Goal: Transaction & Acquisition: Purchase product/service

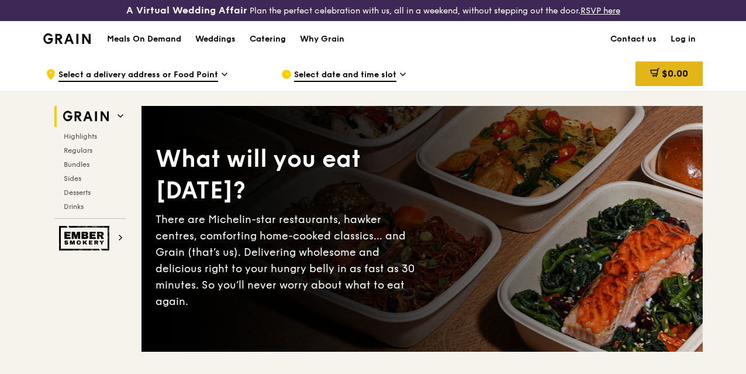
click at [685, 79] on span "$0.00" at bounding box center [675, 73] width 26 height 11
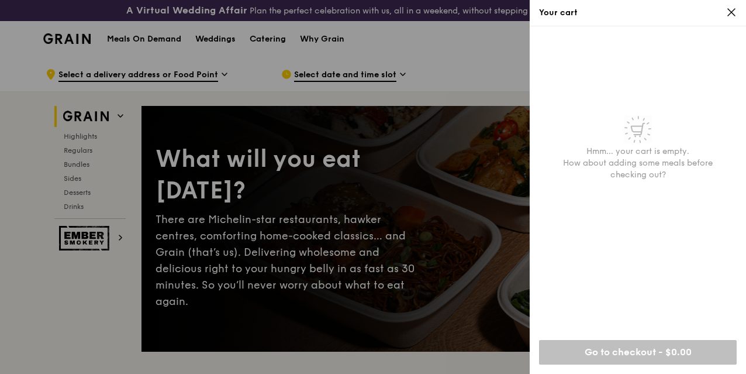
click at [734, 6] on div "Your cart" at bounding box center [638, 13] width 216 height 26
click at [304, 58] on div at bounding box center [373, 187] width 746 height 374
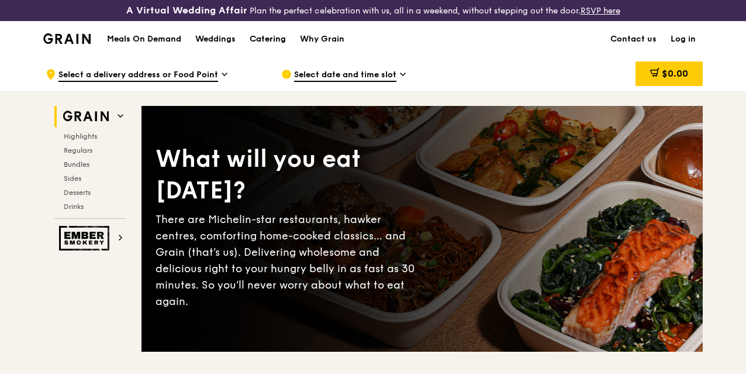
click at [264, 51] on div "Catering" at bounding box center [268, 39] width 36 height 35
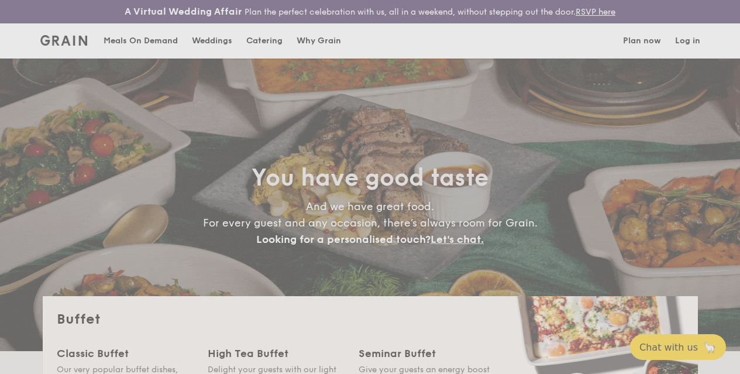
select select
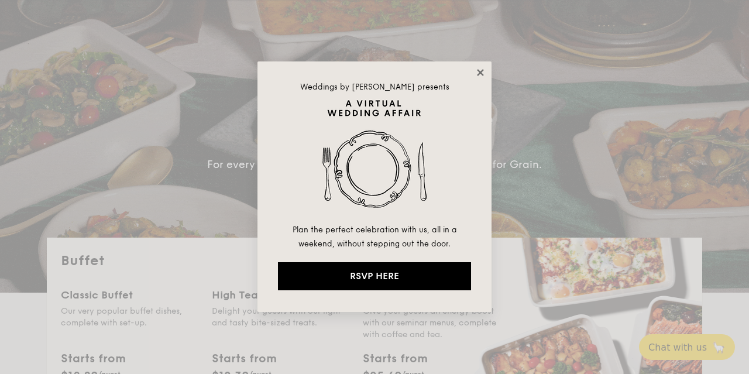
click at [477, 70] on icon at bounding box center [480, 72] width 6 height 6
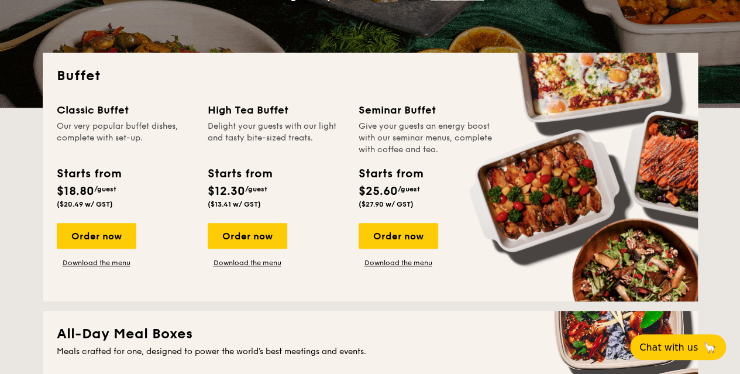
scroll to position [243, 0]
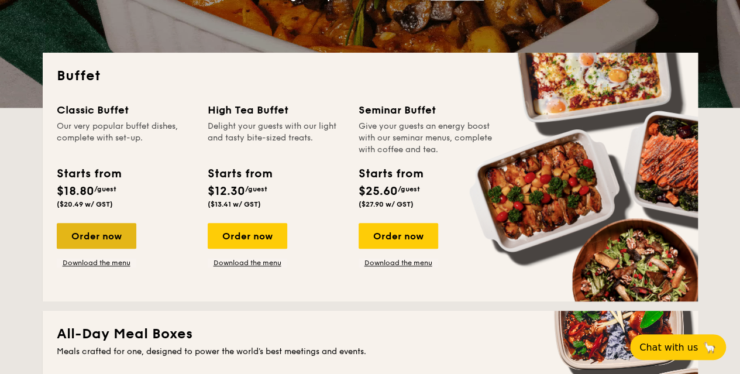
click at [115, 249] on div "Order now" at bounding box center [97, 236] width 80 height 26
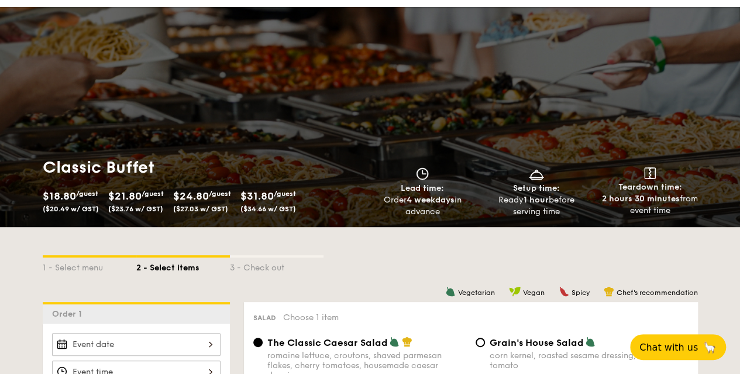
scroll to position [117, 0]
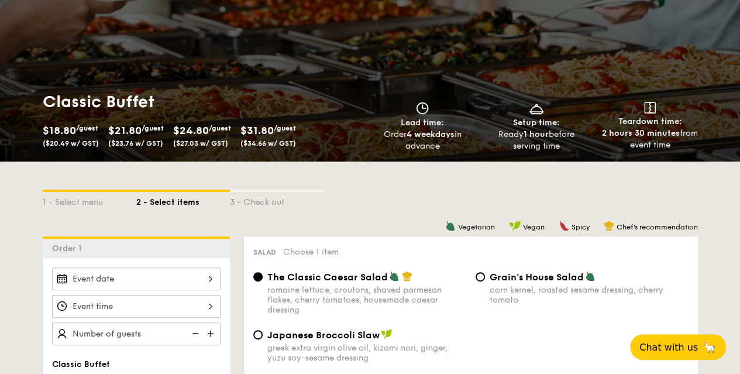
click at [278, 147] on span "($34.66 w/ GST)" at bounding box center [268, 143] width 56 height 8
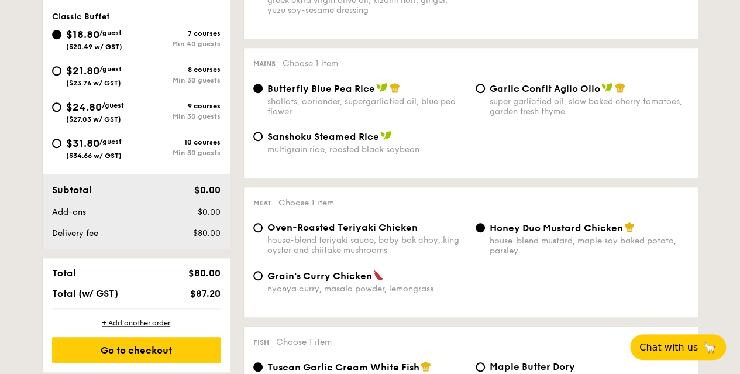
scroll to position [468, 0]
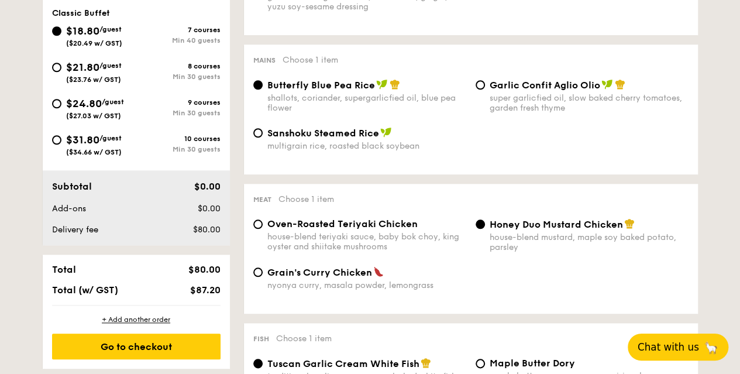
click at [679, 343] on span "Chat with us" at bounding box center [668, 347] width 61 height 12
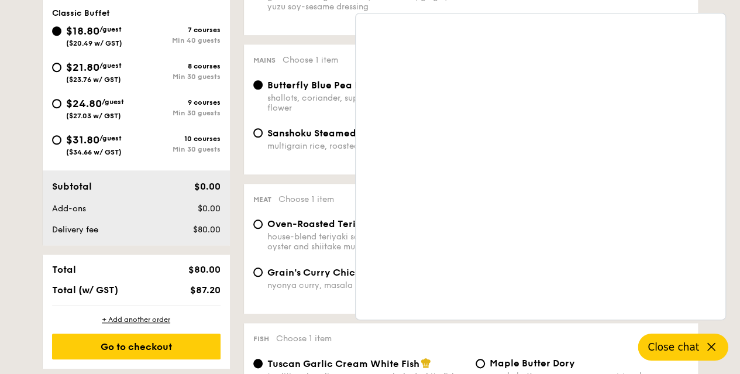
drag, startPoint x: 316, startPoint y: 190, endPoint x: 273, endPoint y: 187, distance: 43.4
click at [696, 352] on span "Close chat" at bounding box center [673, 347] width 51 height 12
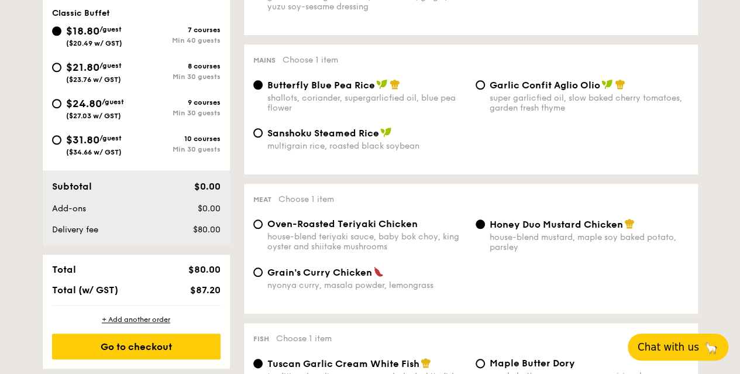
click at [533, 230] on span "Honey Duo Mustard Chicken" at bounding box center [556, 224] width 133 height 11
click at [485, 229] on input "Honey Duo Mustard Chicken house-blend mustard, maple soy baked potato, parsley" at bounding box center [480, 223] width 9 height 9
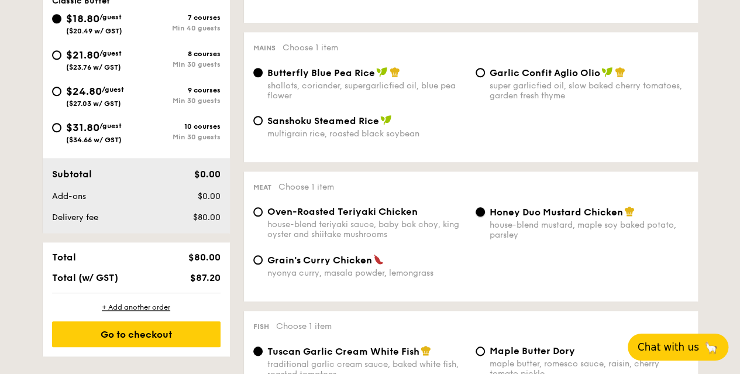
scroll to position [410, 0]
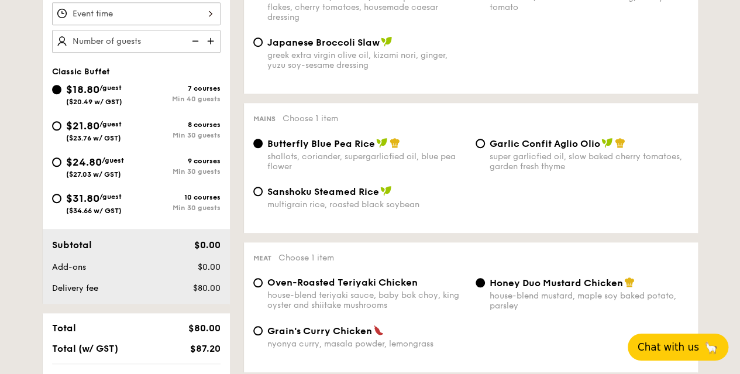
click at [63, 201] on div "$31.80 /guest ($34.66 w/ GST)" at bounding box center [94, 202] width 84 height 25
click at [61, 201] on input "$31.80 /guest ($34.66 w/ GST) 10 courses Min 30 guests" at bounding box center [56, 198] width 9 height 9
radio input "true"
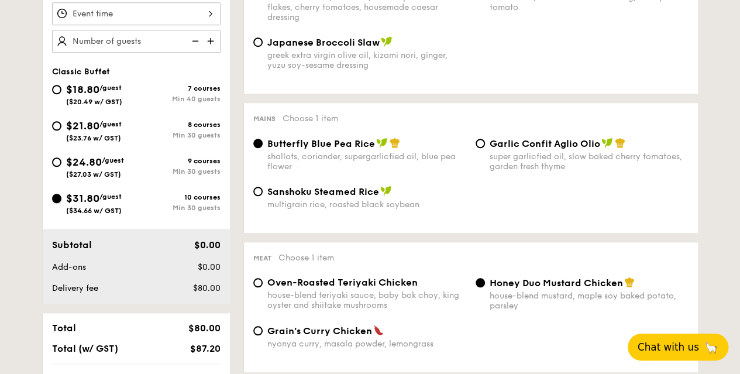
radio input "true"
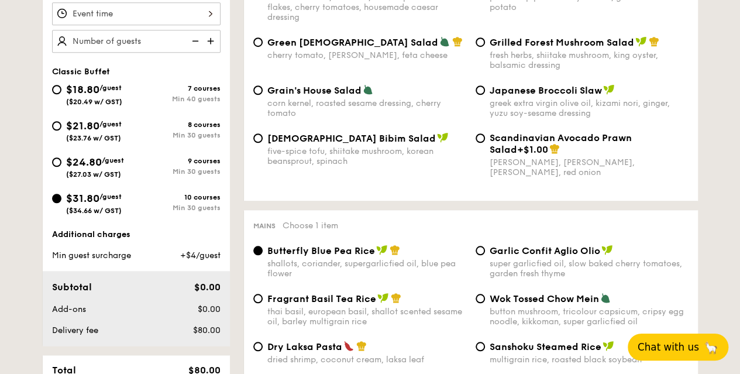
click at [143, 185] on div "$24.80 /guest ($27.03 w/ GST) 9 courses Min 30 guests" at bounding box center [136, 170] width 178 height 32
click at [98, 168] on span "$24.80" at bounding box center [84, 162] width 36 height 13
click at [61, 167] on input "$24.80 /guest ($27.03 w/ GST) 9 courses Min 30 guests" at bounding box center [56, 161] width 9 height 9
radio input "true"
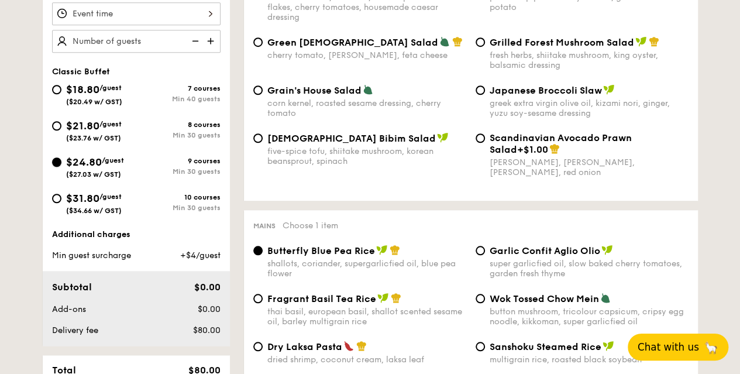
radio input "true"
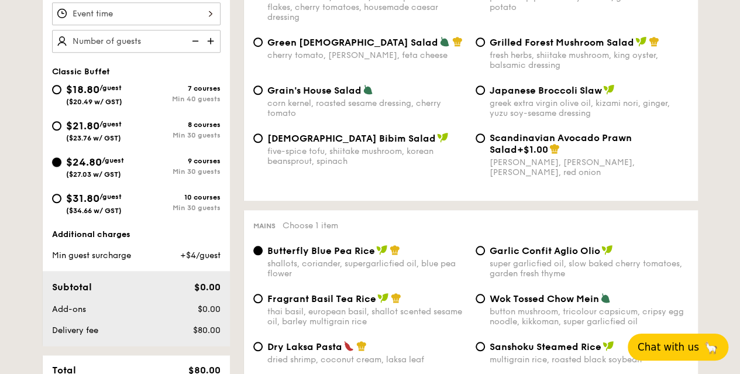
radio input "true"
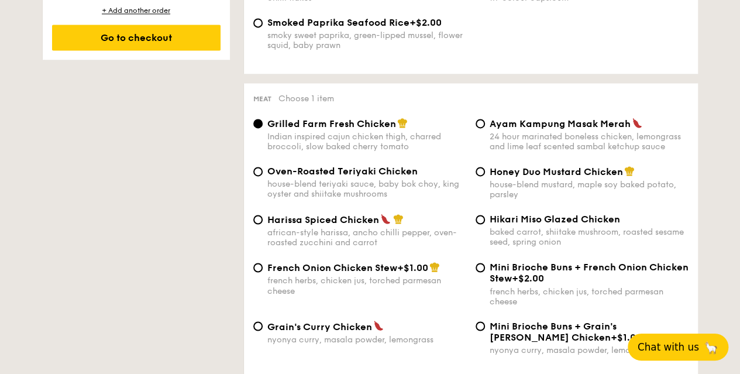
scroll to position [878, 0]
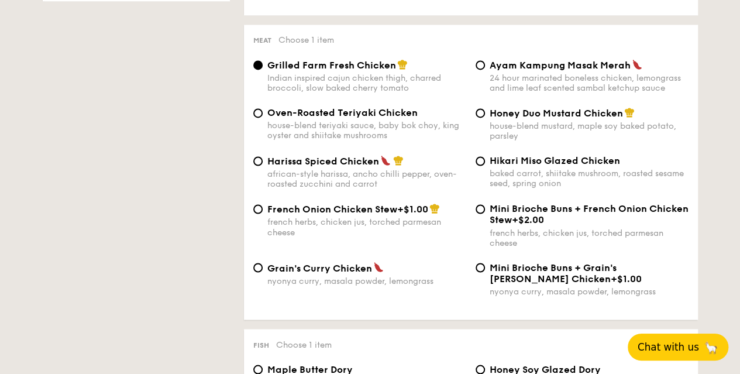
click at [559, 135] on div "Honey Duo Mustard Chicken house-blend mustard, maple soy baked potato, parsley" at bounding box center [589, 124] width 199 height 34
click at [485, 118] on input "Honey Duo Mustard Chicken house-blend mustard, maple soy baked potato, parsley" at bounding box center [480, 112] width 9 height 9
radio input "true"
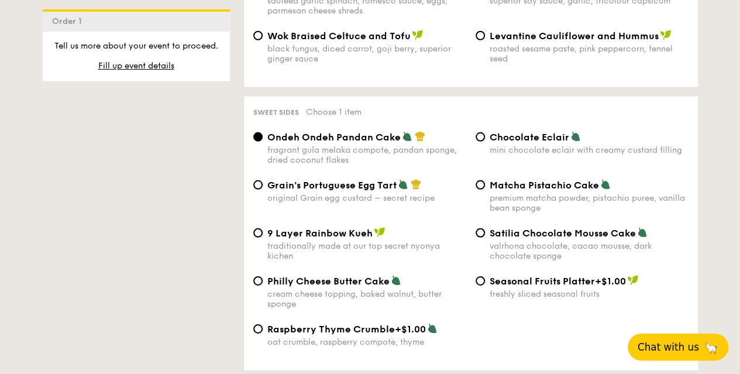
scroll to position [1697, 0]
click at [553, 238] on span "Satilia Chocolate Mousse Cake" at bounding box center [563, 232] width 146 height 11
click at [485, 237] on input "Satilia Chocolate Mousse Cake valrhona chocolate, cacao mousse, dark chocolate …" at bounding box center [480, 232] width 9 height 9
radio input "true"
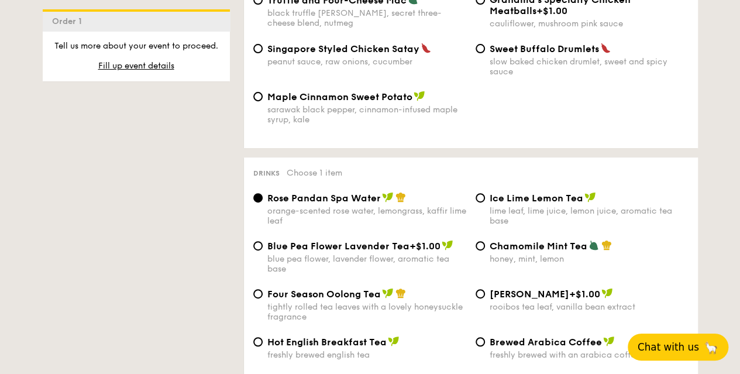
scroll to position [2457, 0]
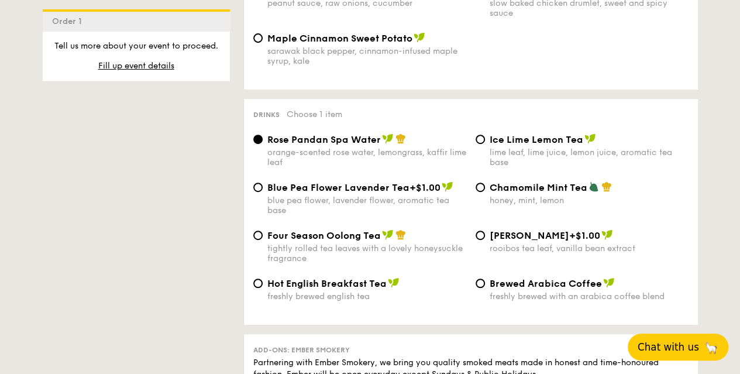
click at [390, 263] on div "tightly rolled tea leaves with a lovely honeysuckle fragrance" at bounding box center [366, 253] width 199 height 20
click at [263, 240] on input "Four Season Oolong Tea tightly rolled tea leaves with a lovely honeysuckle frag…" at bounding box center [257, 234] width 9 height 9
radio input "true"
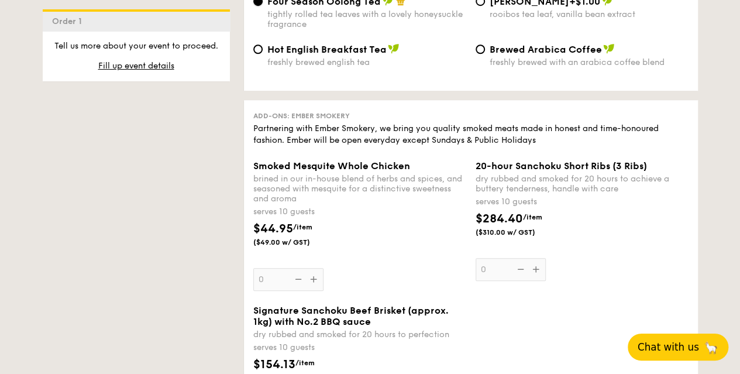
scroll to position [2750, 0]
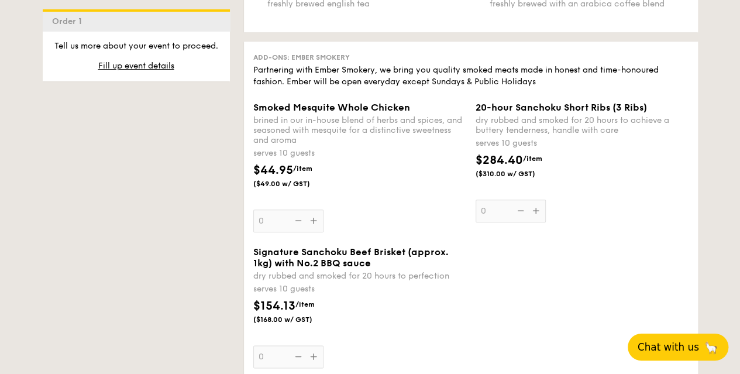
click at [536, 222] on div "20-hour Sanchoku Short Ribs (3 Ribs) dry rubbed and smoked for 20 hours to achi…" at bounding box center [582, 162] width 213 height 121
click at [536, 222] on input "0" at bounding box center [511, 210] width 70 height 23
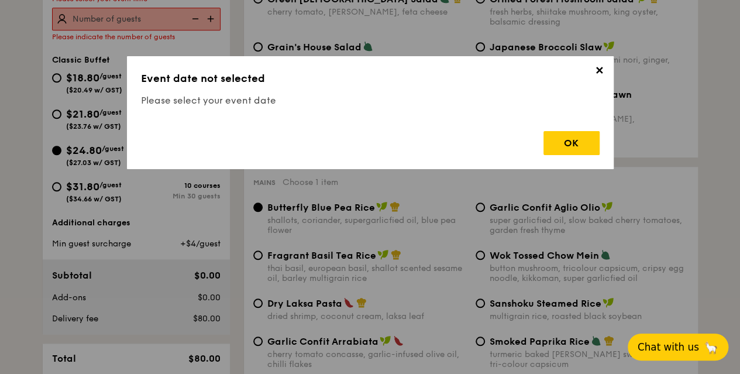
scroll to position [345, 0]
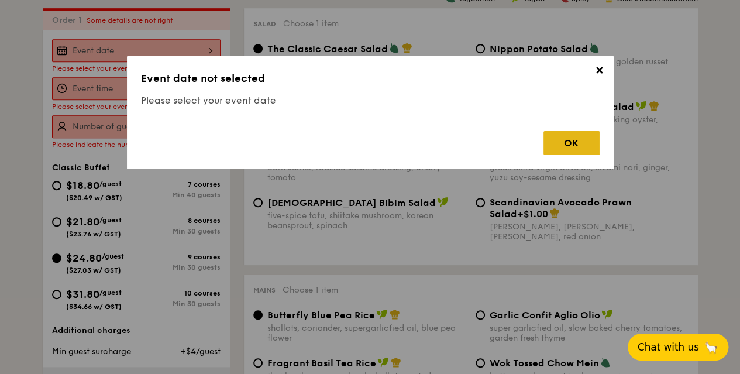
click at [570, 144] on div "OK" at bounding box center [571, 143] width 56 height 24
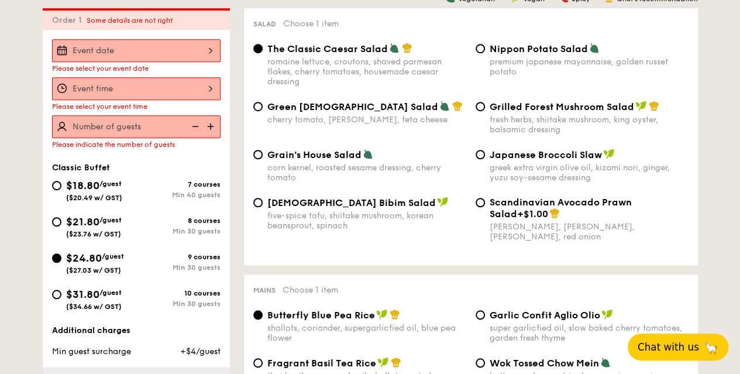
click at [181, 59] on div at bounding box center [136, 50] width 168 height 23
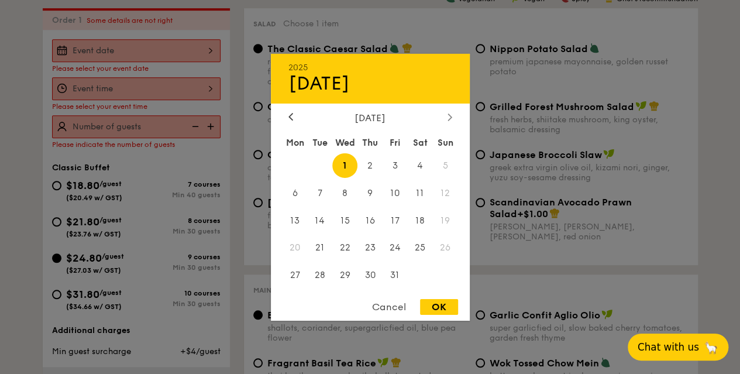
click at [450, 115] on icon at bounding box center [450, 116] width 4 height 7
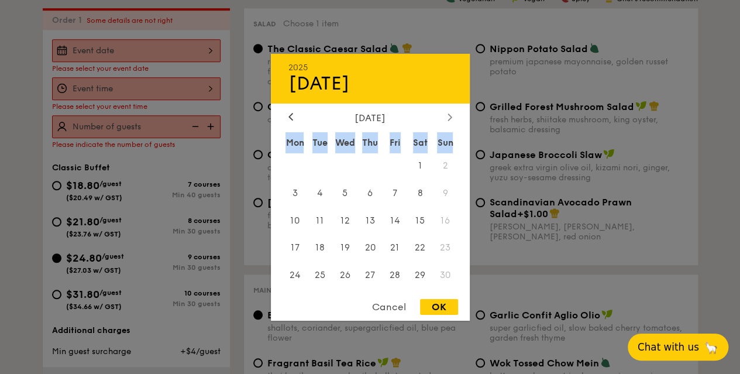
click at [450, 115] on icon at bounding box center [450, 116] width 4 height 7
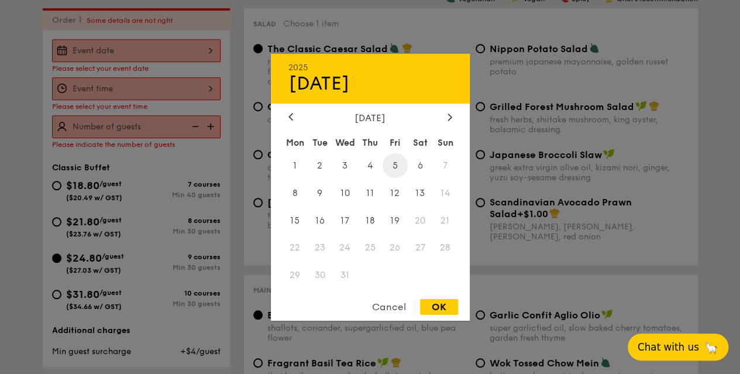
click at [394, 163] on span "5" at bounding box center [395, 165] width 25 height 25
click at [431, 308] on div "OK" at bounding box center [439, 307] width 38 height 16
type input "[DATE]"
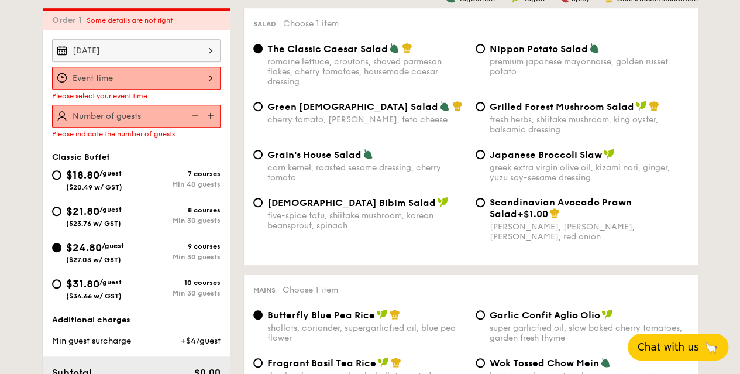
click at [215, 85] on div at bounding box center [136, 78] width 168 height 23
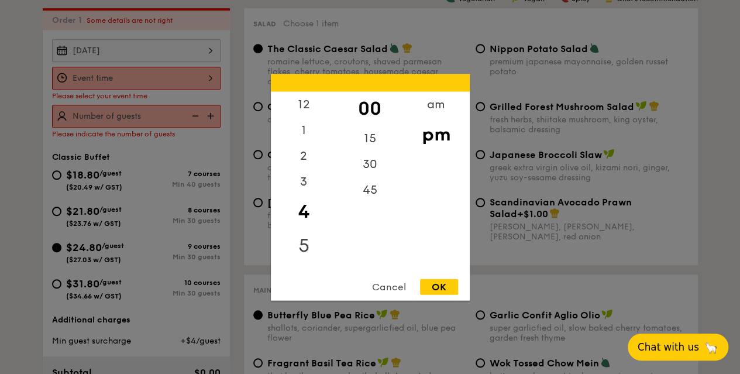
click at [304, 239] on div "5" at bounding box center [304, 245] width 66 height 34
click at [371, 162] on div "30" at bounding box center [370, 168] width 66 height 34
click at [443, 285] on div "OK" at bounding box center [439, 286] width 38 height 16
type input "5:30PM"
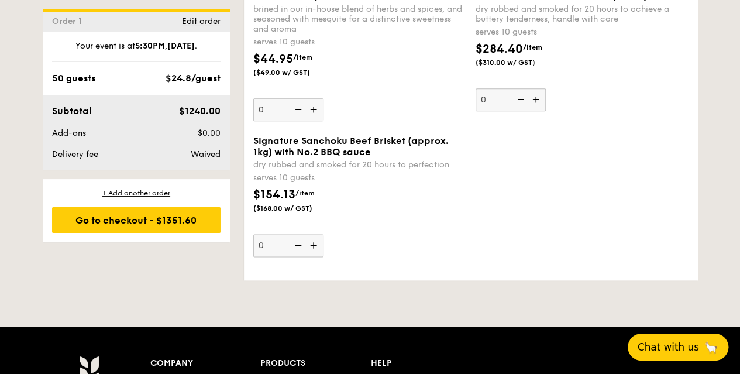
scroll to position [2802, 0]
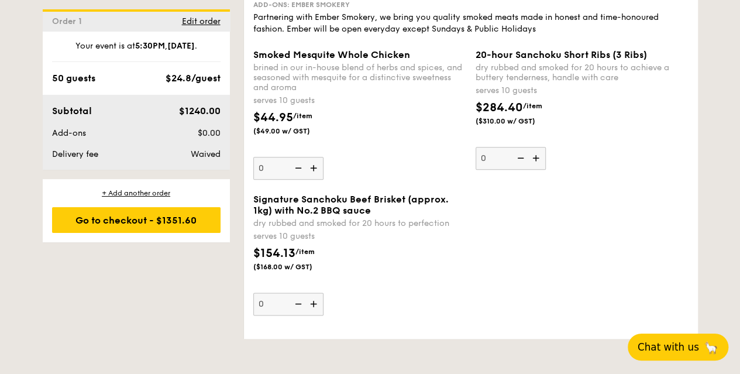
type input "50 guests"
click at [537, 169] on img at bounding box center [537, 158] width 18 height 22
click at [537, 170] on input "0" at bounding box center [511, 158] width 70 height 23
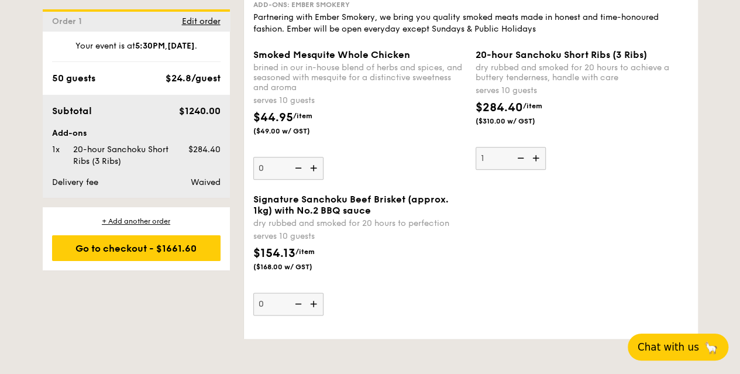
click at [538, 169] on img at bounding box center [537, 158] width 18 height 22
click at [538, 170] on input "1" at bounding box center [511, 158] width 70 height 23
type input "2"
click at [314, 315] on img at bounding box center [315, 304] width 18 height 22
click at [314, 315] on input "0" at bounding box center [288, 304] width 70 height 23
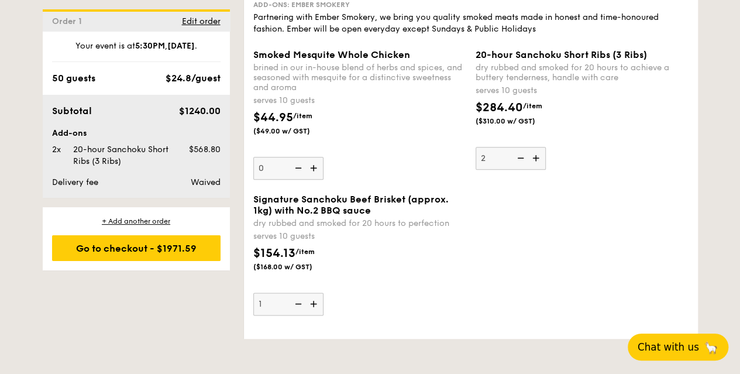
click at [314, 315] on img at bounding box center [315, 304] width 18 height 22
click at [314, 315] on input "1" at bounding box center [288, 304] width 70 height 23
type input "2"
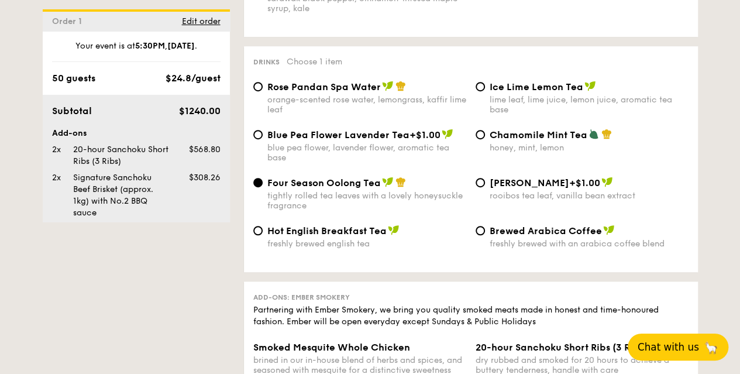
scroll to position [2937, 0]
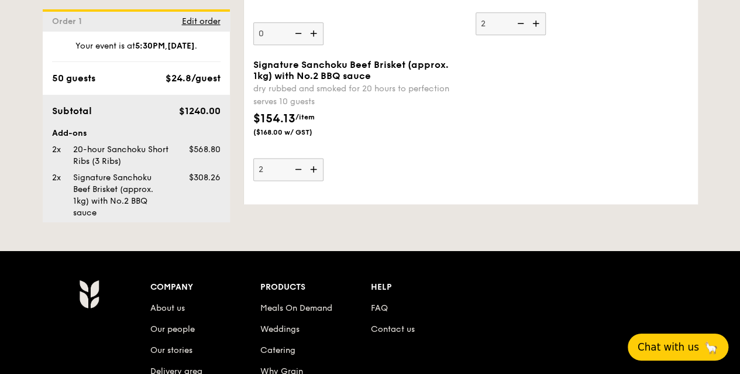
click at [518, 343] on div "Company About us Our people Our stories Delivery area We’re hiring Products Mea…" at bounding box center [426, 369] width 552 height 181
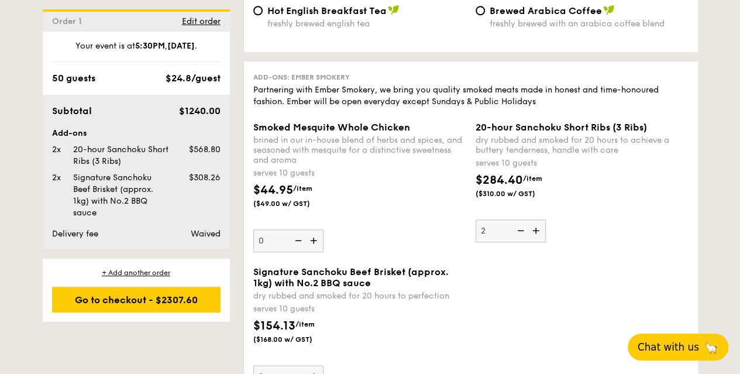
scroll to position [2644, 0]
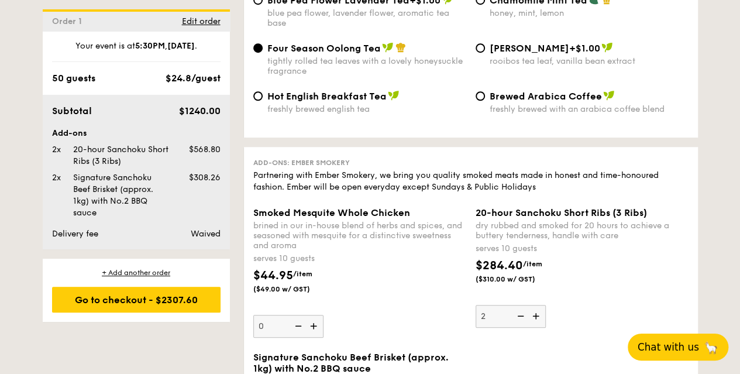
drag, startPoint x: 35, startPoint y: 189, endPoint x: 50, endPoint y: 167, distance: 26.8
click at [202, 22] on span "Edit order" at bounding box center [201, 21] width 39 height 10
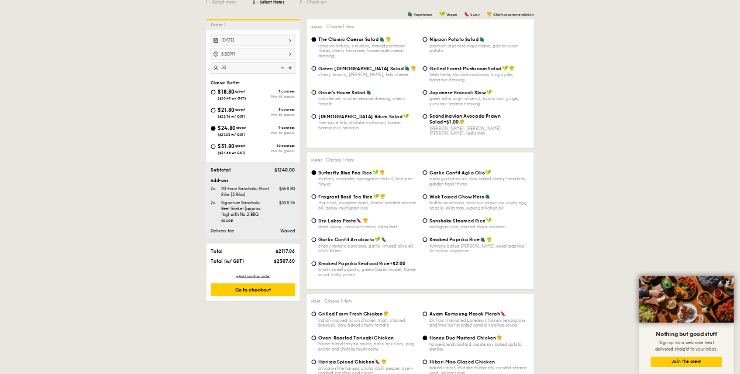
scroll to position [345, 0]
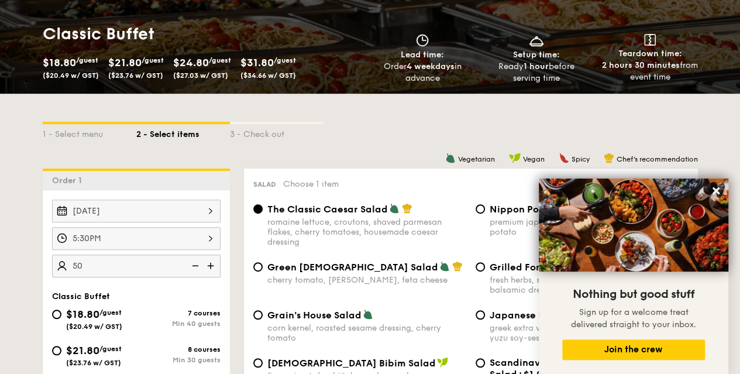
scroll to position [0, 0]
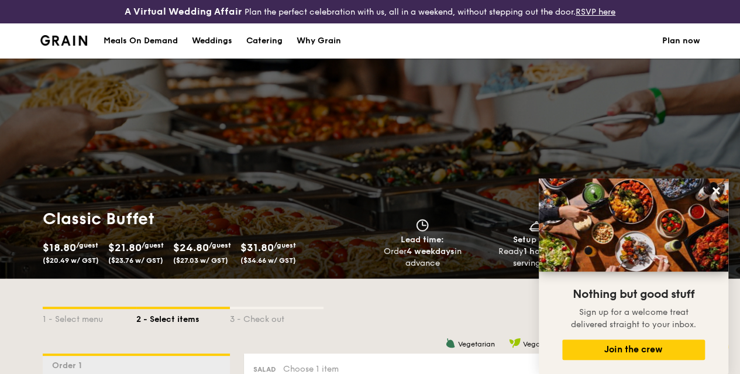
click at [332, 301] on div "1 - Select menu 2 - Select items 3 - Check out" at bounding box center [370, 315] width 655 height 75
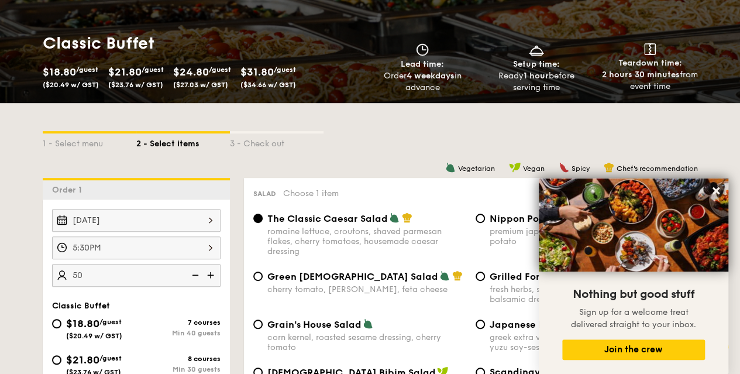
scroll to position [293, 0]
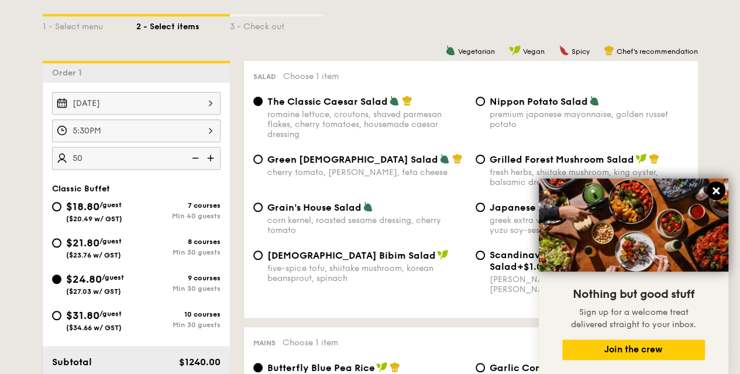
click at [713, 190] on icon at bounding box center [716, 190] width 7 height 7
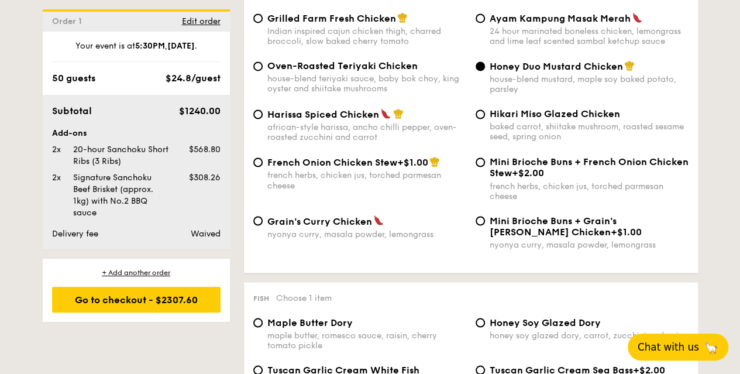
scroll to position [1170, 0]
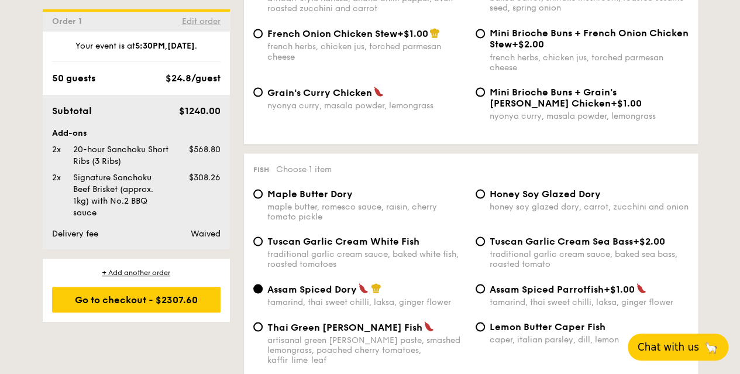
click at [209, 19] on span "Edit order" at bounding box center [201, 21] width 39 height 10
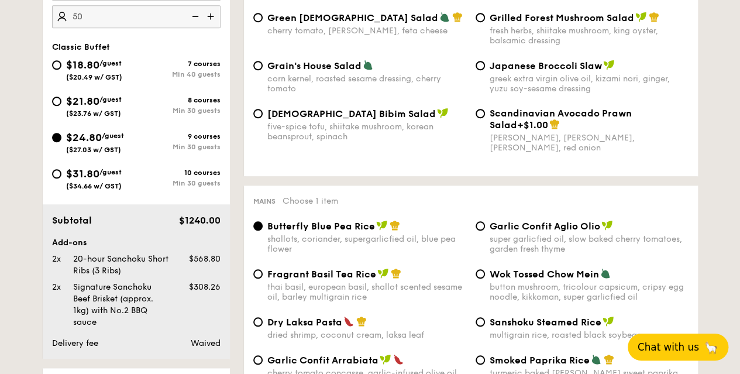
scroll to position [345, 0]
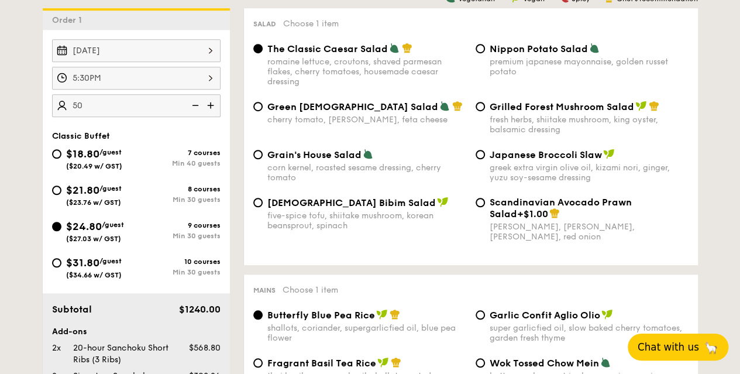
click at [94, 269] on span "$31.80" at bounding box center [82, 262] width 33 height 13
click at [61, 267] on input "$31.80 /guest ($34.66 w/ GST) 10 courses Min 30 guests" at bounding box center [56, 262] width 9 height 9
radio input "true"
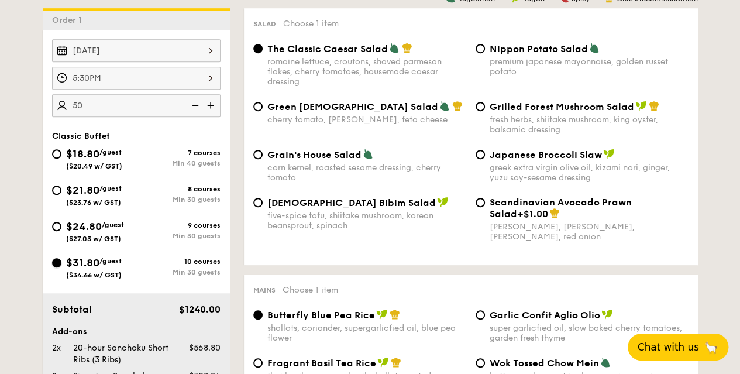
radio input "true"
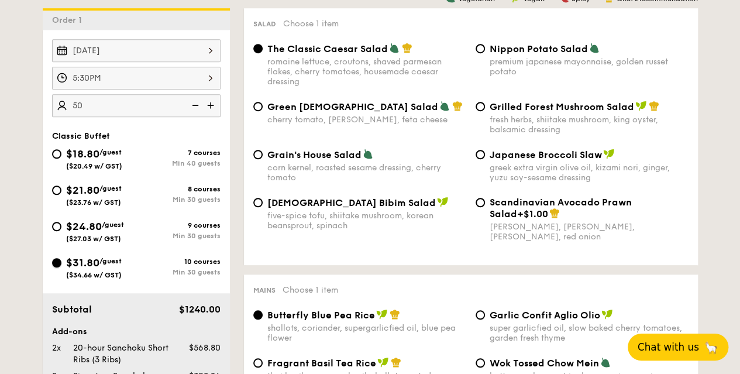
radio input "true"
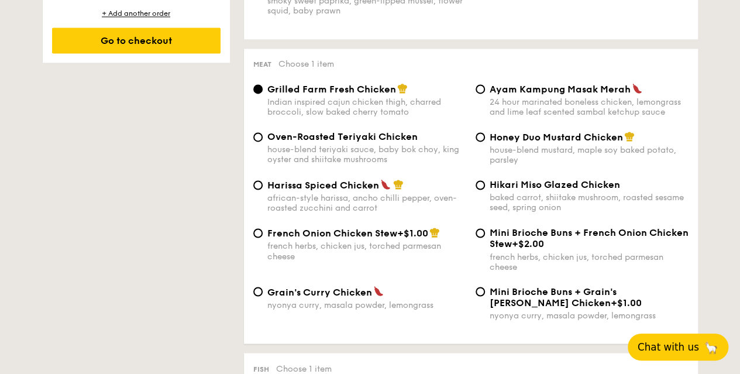
scroll to position [872, 0]
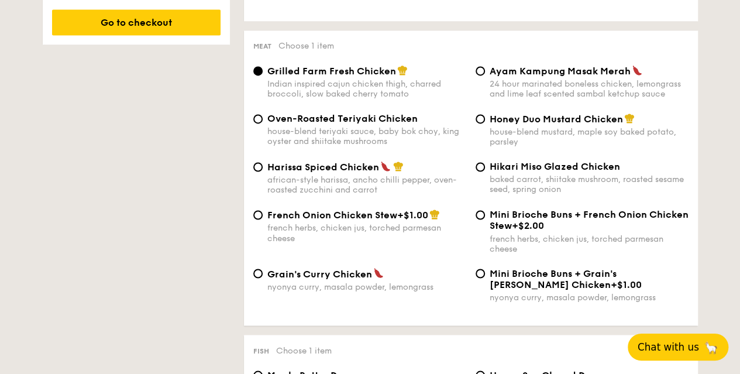
click at [534, 140] on div "Honey Duo Mustard Chicken house-blend mustard, maple soy baked potato, parsley" at bounding box center [589, 130] width 199 height 34
click at [485, 123] on input "Honey Duo Mustard Chicken house-blend mustard, maple soy baked potato, parsley" at bounding box center [480, 118] width 9 height 9
radio input "true"
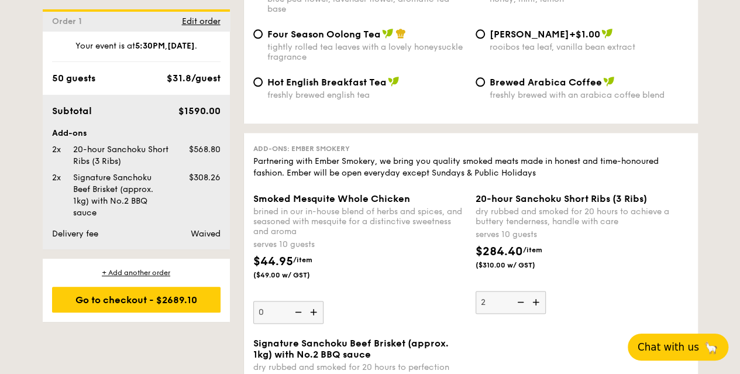
scroll to position [2802, 0]
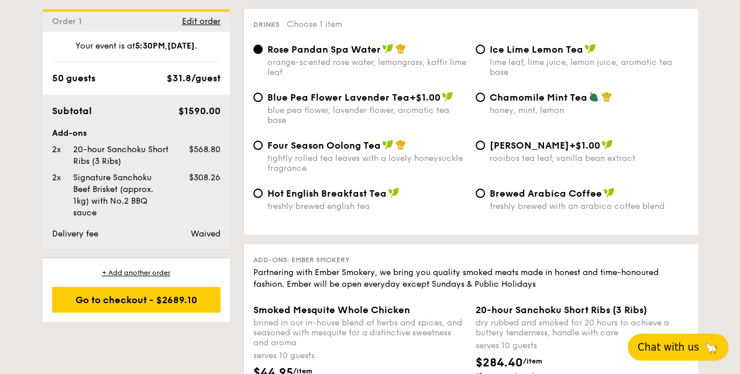
click at [376, 167] on div "tightly rolled tea leaves with a lovely honeysuckle fragrance" at bounding box center [366, 163] width 199 height 20
click at [263, 150] on input "Four Season Oolong Tea tightly rolled tea leaves with a lovely honeysuckle frag…" at bounding box center [257, 144] width 9 height 9
radio input "true"
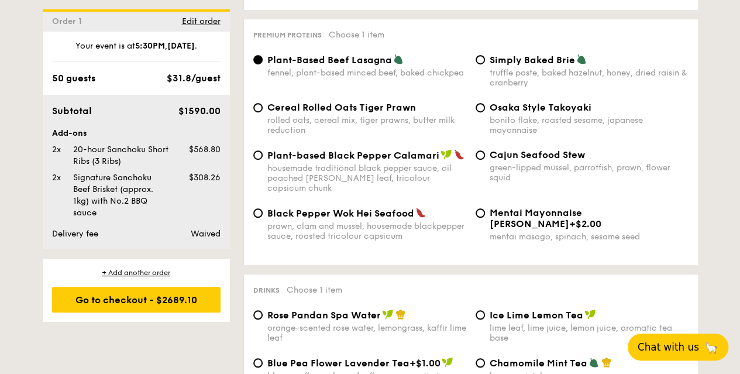
scroll to position [2510, 0]
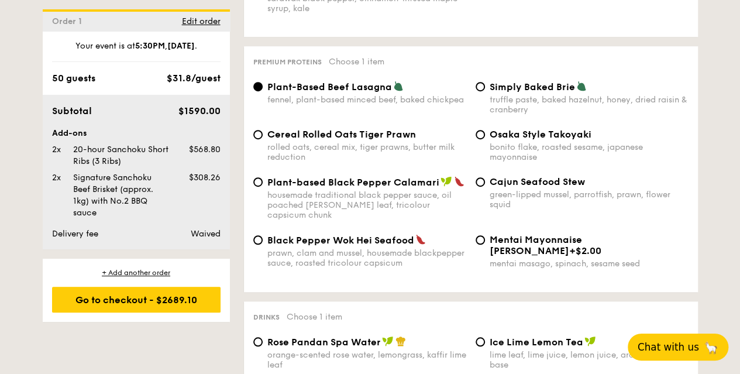
click at [375, 246] on span "Black Pepper Wok Hei Seafood" at bounding box center [340, 240] width 147 height 11
click at [263, 245] on input "Black Pepper Wok Hei Seafood prawn, clam and mussel, housemade blackpepper sauc…" at bounding box center [257, 239] width 9 height 9
radio input "true"
click at [518, 209] on div "green-lipped mussel, parrotfish, prawn, flower squid" at bounding box center [589, 200] width 199 height 20
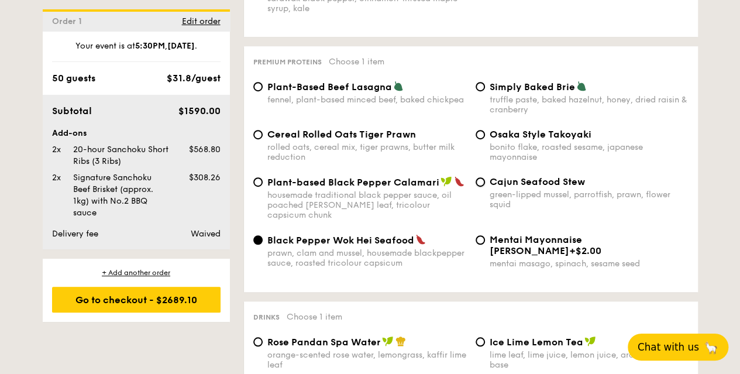
click at [485, 187] on input "Cajun Seafood Stew green-lipped mussel, parrotfish, prawn, flower squid" at bounding box center [480, 181] width 9 height 9
radio input "true"
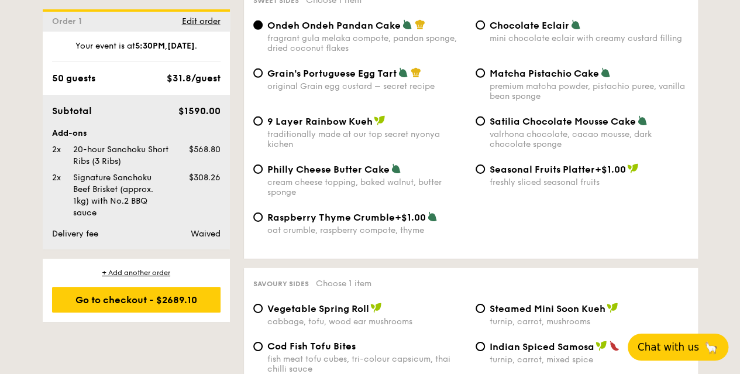
scroll to position [1749, 0]
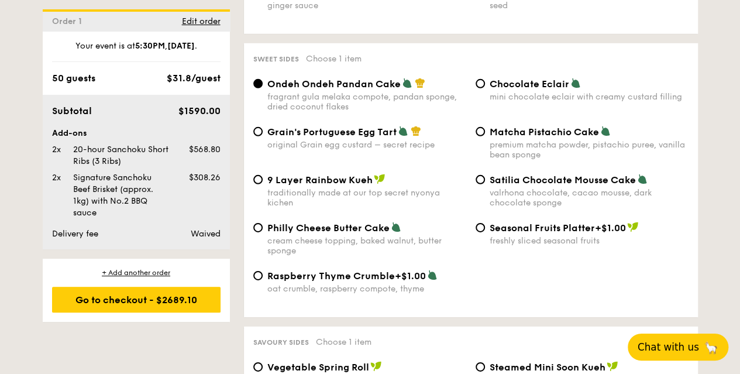
click at [518, 202] on div "valrhona chocolate, cacao mousse, dark chocolate sponge" at bounding box center [589, 198] width 199 height 20
click at [485, 184] on input "Satilia Chocolate Mousse Cake valrhona chocolate, cacao mousse, dark chocolate …" at bounding box center [480, 179] width 9 height 9
radio input "true"
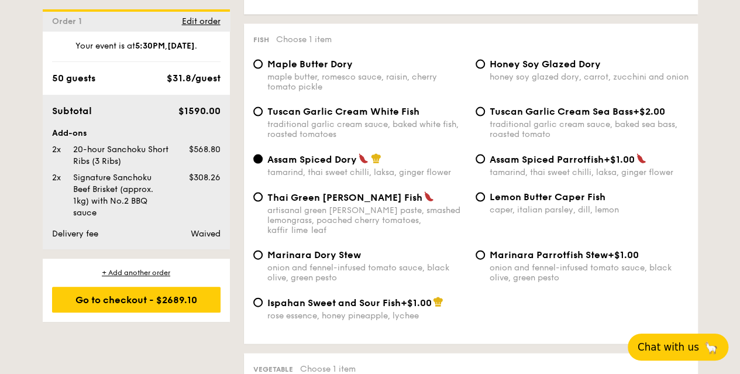
scroll to position [1164, 0]
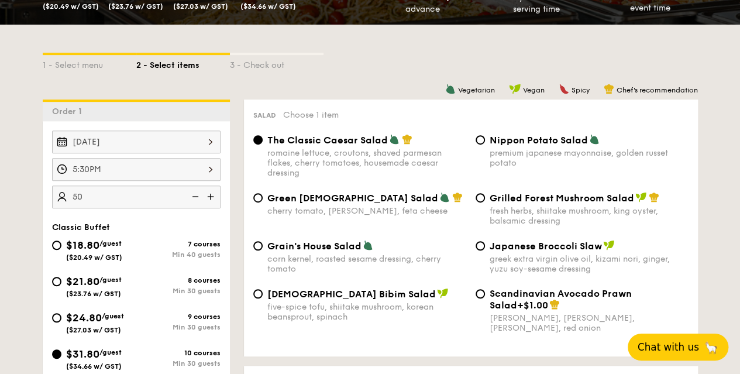
scroll to position [228, 0]
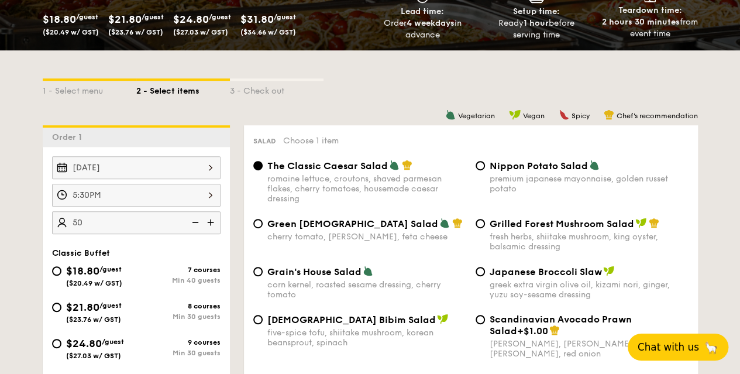
click at [270, 97] on div "3 - Check out" at bounding box center [277, 89] width 94 height 16
click at [677, 171] on div "Nippon Potato Salad" at bounding box center [589, 166] width 199 height 12
click at [485, 170] on input "Nippon Potato Salad premium japanese mayonnaise, golden russet potato" at bounding box center [480, 165] width 9 height 9
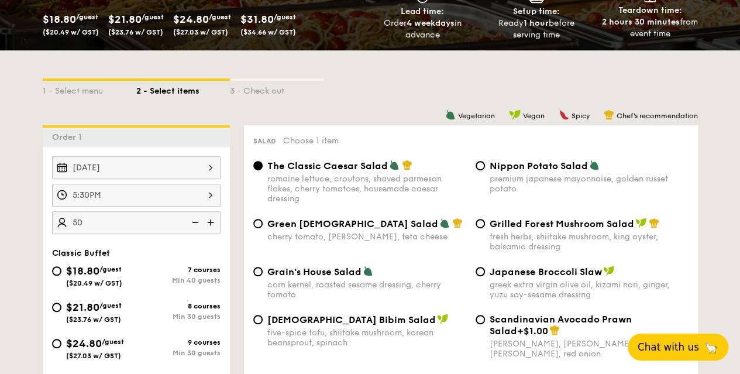
radio input "true"
click at [343, 182] on div "The Classic Caesar Salad romaine lettuce, croutons, shaved parmesan flakes, che…" at bounding box center [366, 182] width 199 height 44
click at [263, 170] on input "The Classic Caesar Salad romaine lettuce, croutons, shaved parmesan flakes, che…" at bounding box center [257, 165] width 9 height 9
radio input "true"
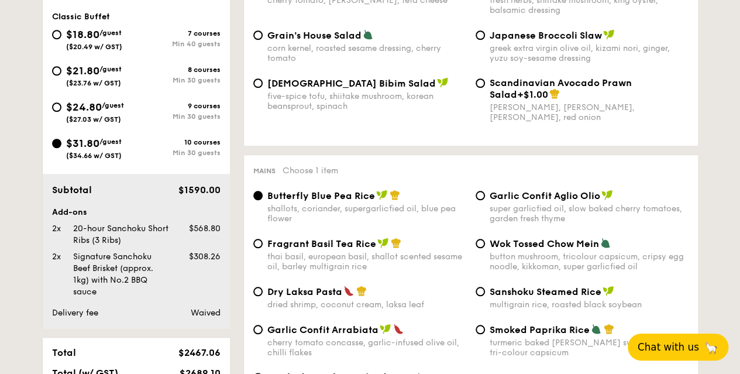
scroll to position [644, 0]
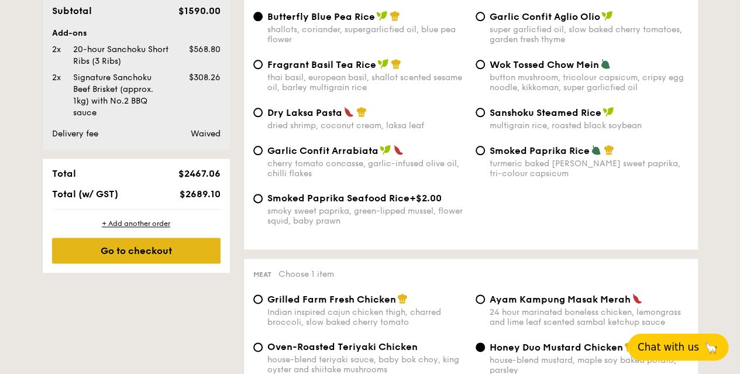
click at [184, 263] on div "Go to checkout" at bounding box center [136, 251] width 168 height 26
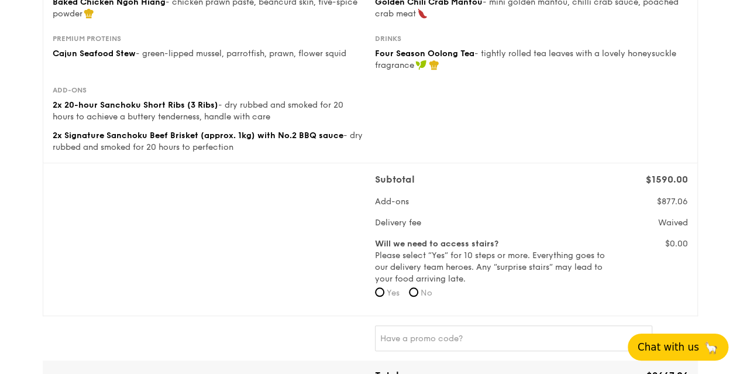
scroll to position [410, 0]
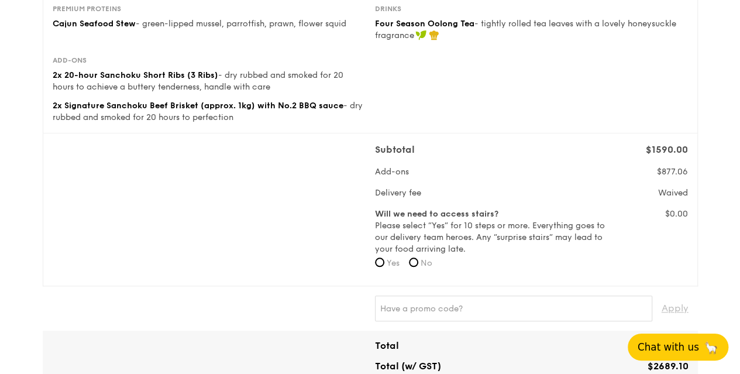
click at [432, 268] on span "No" at bounding box center [427, 263] width 12 height 10
click at [418, 267] on input "No" at bounding box center [413, 261] width 9 height 9
radio input "true"
click at [391, 268] on span "Yes" at bounding box center [393, 263] width 13 height 10
click at [384, 267] on input "Yes" at bounding box center [379, 261] width 9 height 9
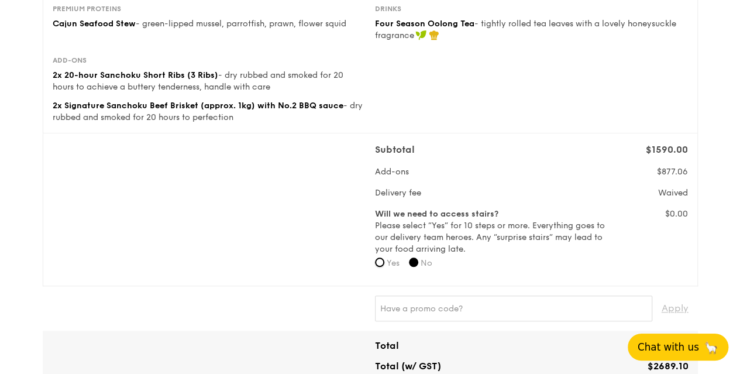
radio input "true"
click at [417, 267] on input "No" at bounding box center [413, 261] width 9 height 9
radio input "true"
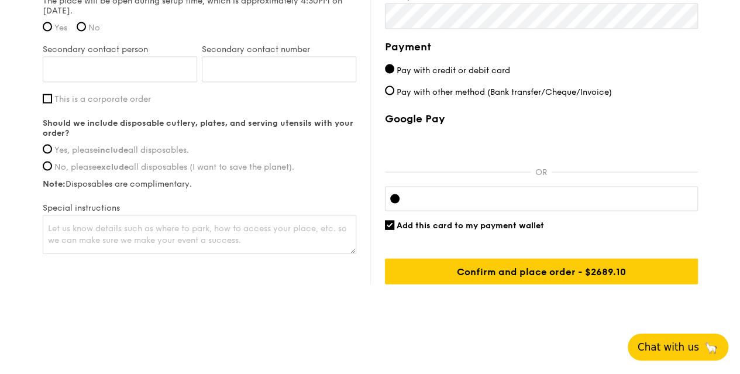
scroll to position [1147, 0]
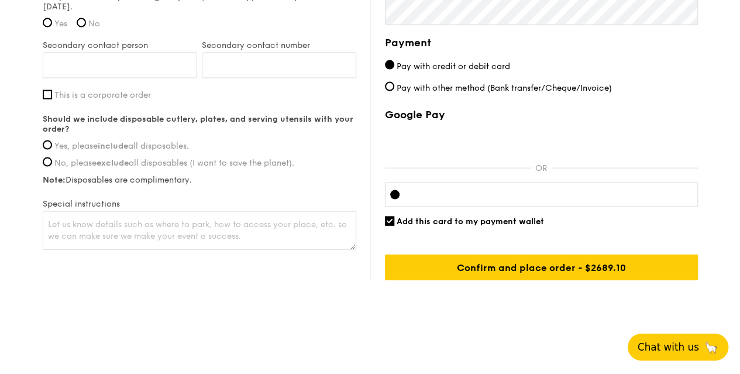
click at [514, 90] on span "Pay with other method (Bank transfer/Cheque/Invoice)" at bounding box center [504, 88] width 215 height 10
click at [394, 90] on input "Pay with other method (Bank transfer/Cheque/Invoice)" at bounding box center [389, 86] width 9 height 9
radio input "true"
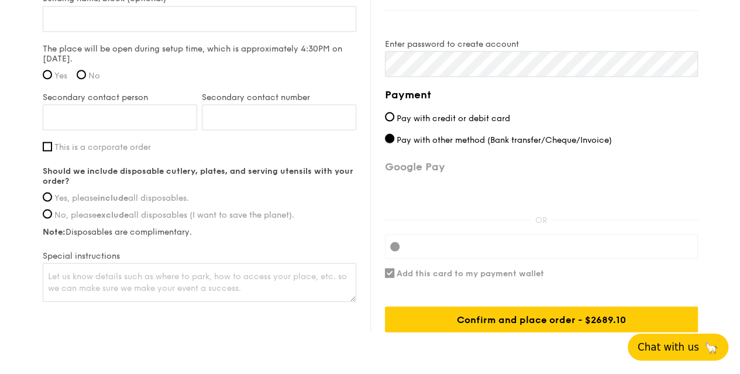
scroll to position [1030, 0]
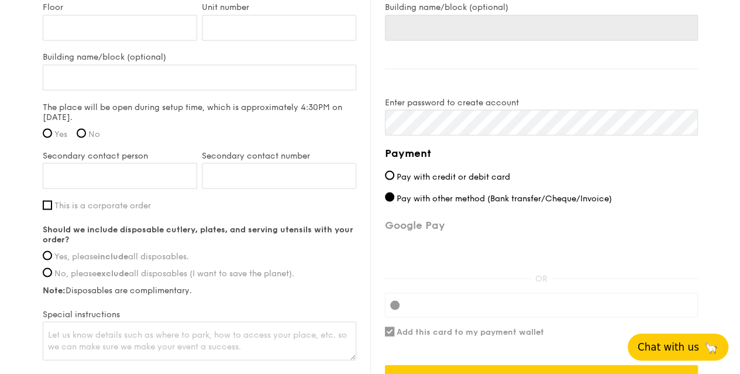
click at [51, 137] on label "Yes" at bounding box center [55, 134] width 25 height 10
click at [51, 137] on input "Yes" at bounding box center [47, 132] width 9 height 9
radio input "true"
click at [173, 261] on span "Yes, please include all disposables." at bounding box center [121, 256] width 135 height 10
click at [52, 260] on input "Yes, please include all disposables." at bounding box center [47, 254] width 9 height 9
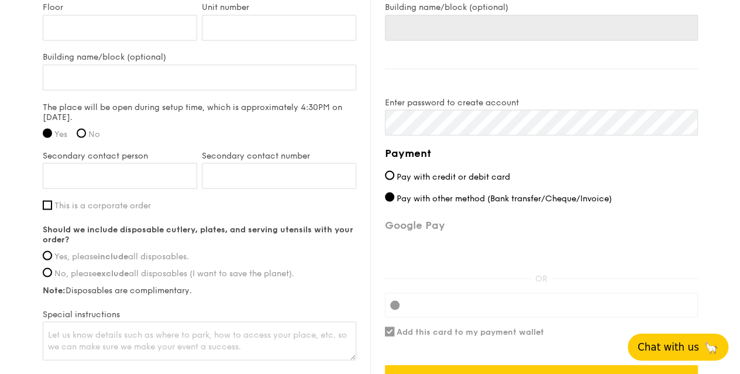
radio input "true"
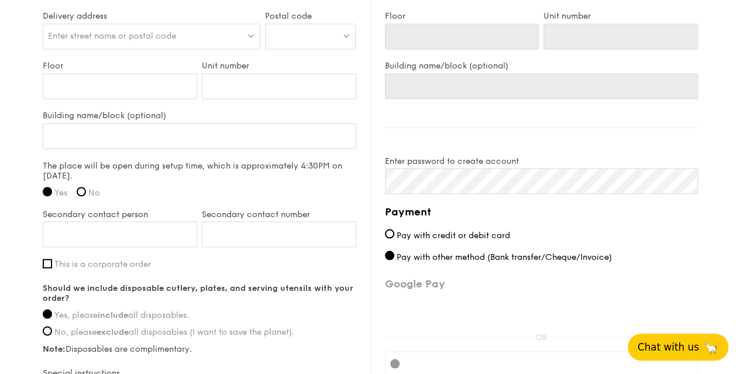
click at [104, 269] on span "This is a corporate order" at bounding box center [102, 264] width 97 height 10
click at [52, 268] on input "This is a corporate order" at bounding box center [47, 263] width 9 height 9
checkbox input "true"
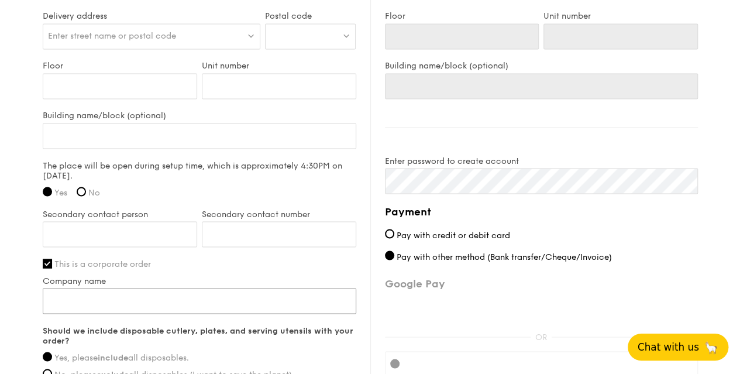
click at [219, 299] on input "Company name" at bounding box center [200, 301] width 314 height 26
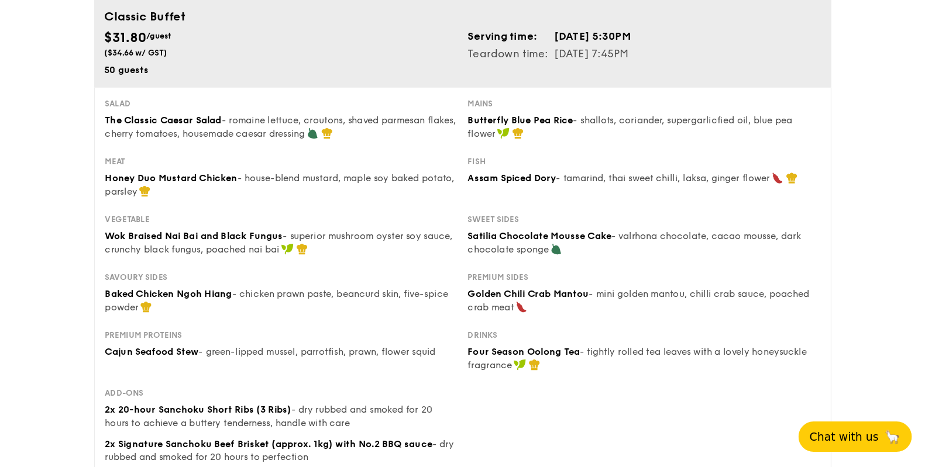
scroll to position [119, 0]
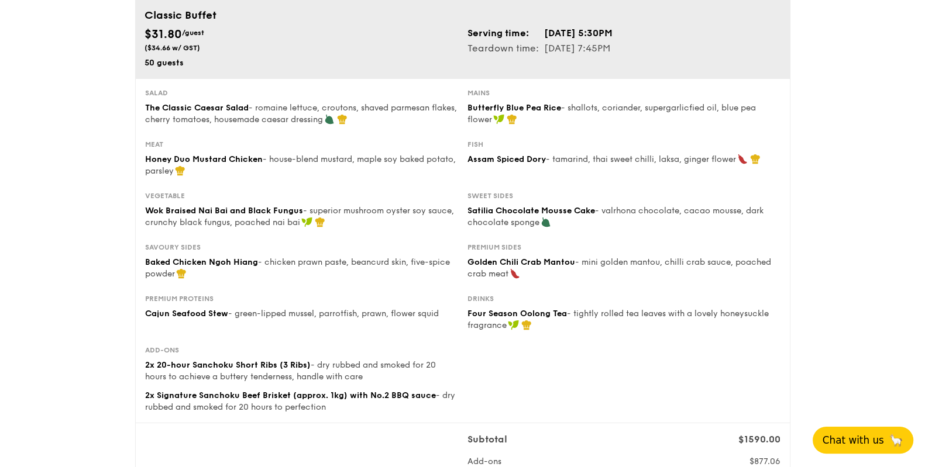
type input "[PERSON_NAME]"
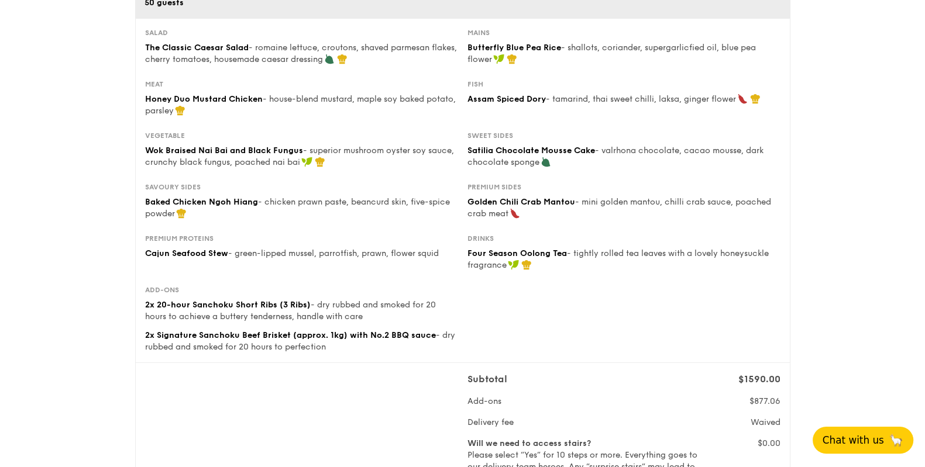
scroll to position [106, 0]
